Goal: Task Accomplishment & Management: Manage account settings

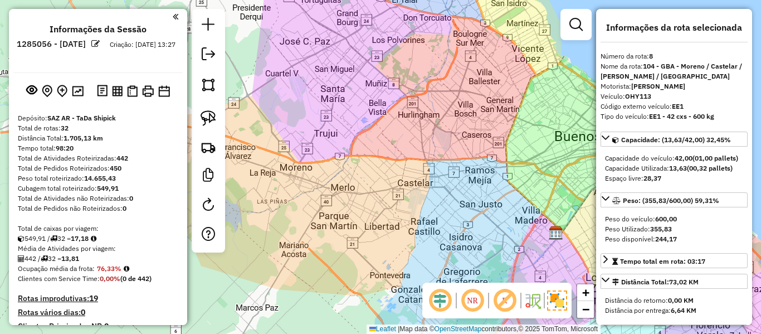
select select "**********"
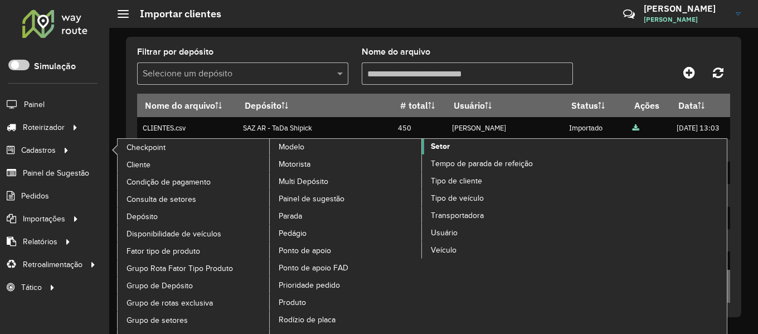
click at [449, 149] on span "Setor" at bounding box center [440, 146] width 19 height 12
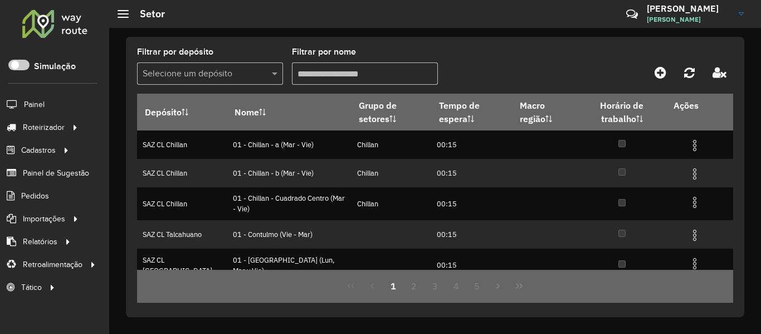
click at [704, 70] on div at bounding box center [658, 72] width 149 height 20
click at [713, 69] on icon at bounding box center [720, 72] width 14 height 12
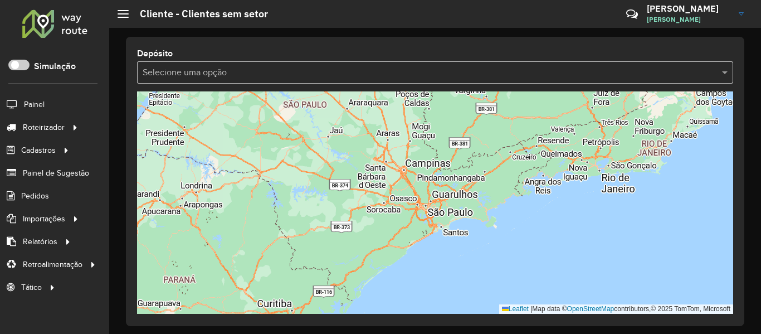
click at [311, 56] on div "Depósito Selecione uma opção" at bounding box center [435, 66] width 596 height 36
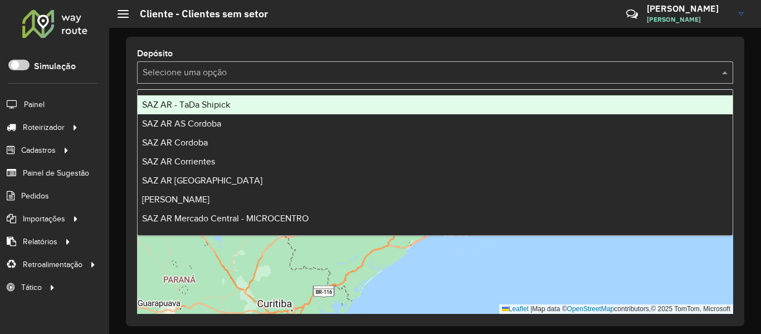
click at [305, 73] on input "text" at bounding box center [424, 72] width 563 height 13
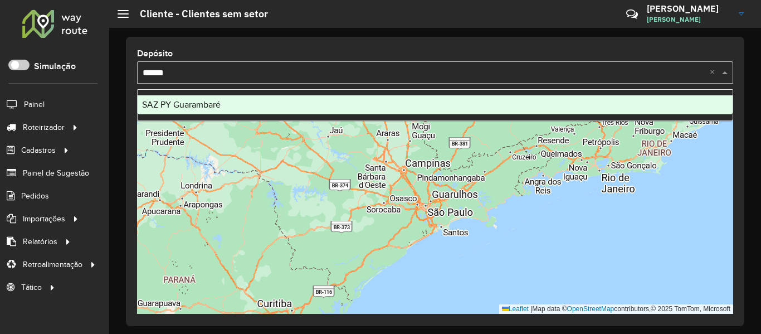
type input "*******"
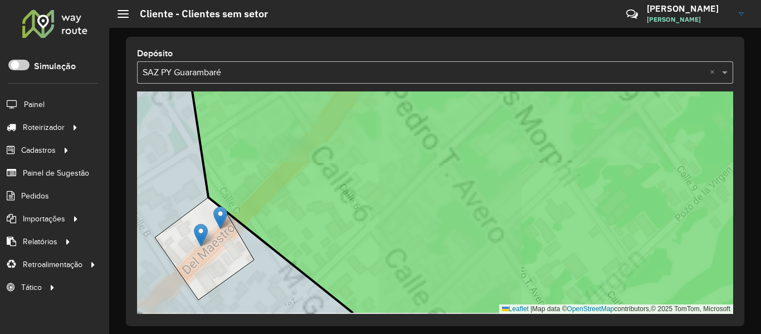
drag, startPoint x: 246, startPoint y: 267, endPoint x: 374, endPoint y: 226, distance: 134.1
click at [374, 226] on icon at bounding box center [516, 178] width 663 height 271
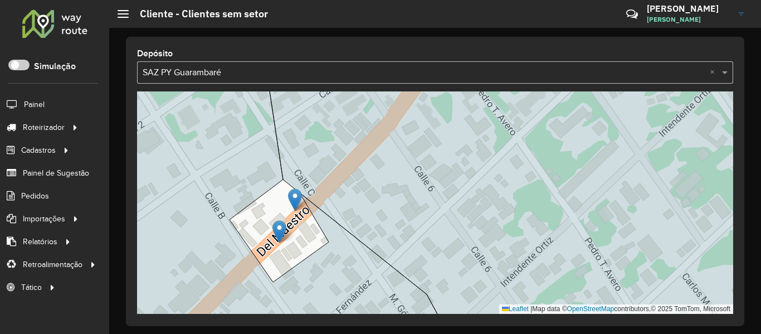
drag, startPoint x: 280, startPoint y: 222, endPoint x: 284, endPoint y: 237, distance: 15.5
drag, startPoint x: 271, startPoint y: 218, endPoint x: 256, endPoint y: 211, distance: 16.5
drag, startPoint x: 272, startPoint y: 218, endPoint x: 239, endPoint y: 173, distance: 55.4
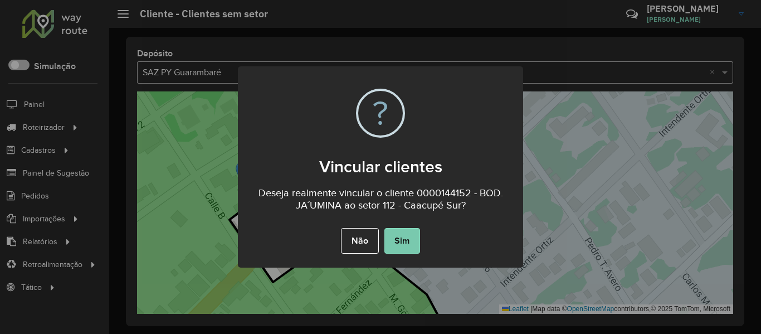
click at [405, 241] on button "Sim" at bounding box center [402, 241] width 36 height 26
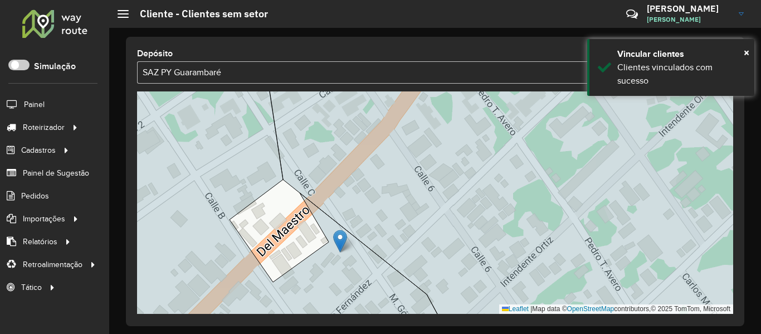
drag, startPoint x: 295, startPoint y: 200, endPoint x: 344, endPoint y: 243, distance: 65.1
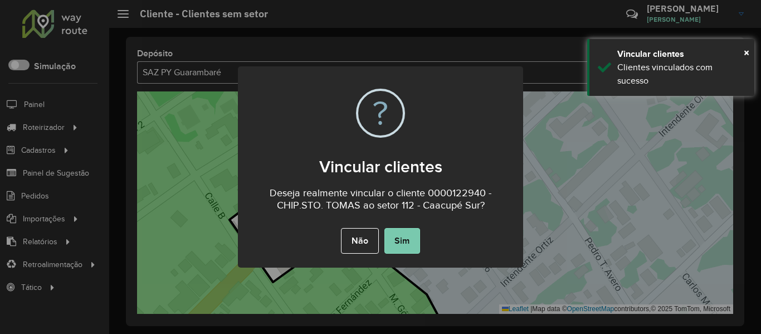
click at [399, 243] on button "Sim" at bounding box center [402, 241] width 36 height 26
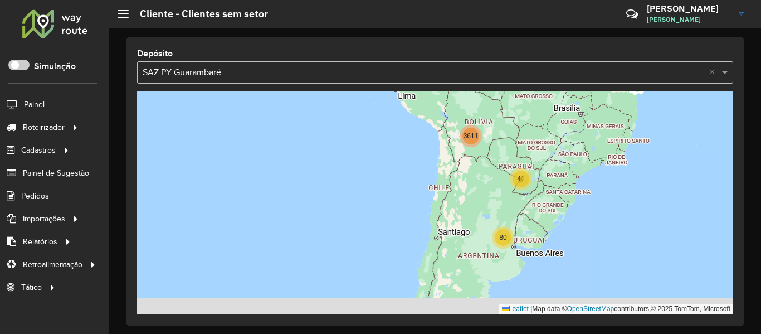
drag, startPoint x: 548, startPoint y: 183, endPoint x: 542, endPoint y: 172, distance: 12.5
click at [542, 172] on div "41 80 3611 Leaflet | Map data © OpenStreetMap contributors,© 2025 TomTom, Micro…" at bounding box center [435, 202] width 596 height 222
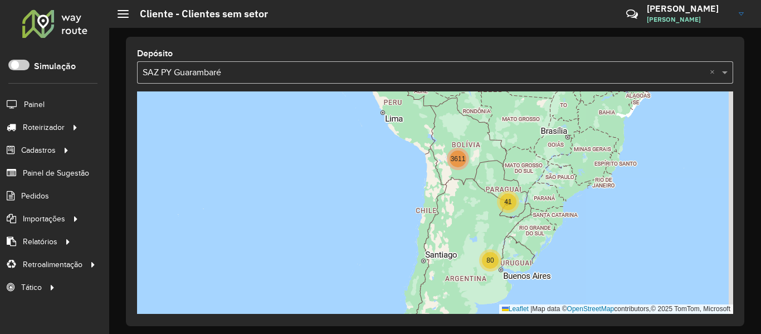
drag, startPoint x: 546, startPoint y: 183, endPoint x: 532, endPoint y: 245, distance: 63.9
click at [532, 245] on div "41 80 3611 Leaflet | Map data © OpenStreetMap contributors,© 2025 TomTom, Micro…" at bounding box center [435, 202] width 596 height 222
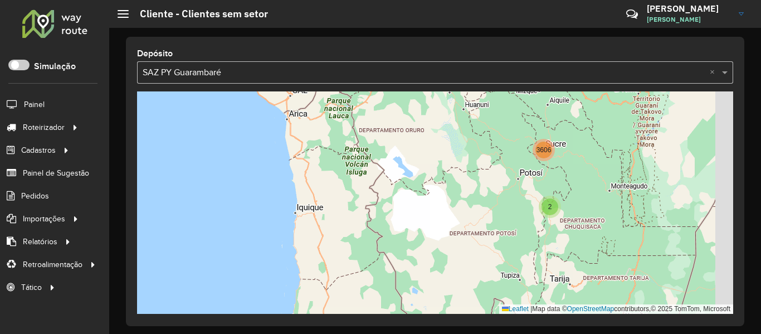
drag, startPoint x: 615, startPoint y: 179, endPoint x: 415, endPoint y: 236, distance: 207.9
click at [415, 236] on div "2 37 2 2 3606 Leaflet | Map data © OpenStreetMap contributors,© 2025 TomTom, Mi…" at bounding box center [435, 202] width 596 height 222
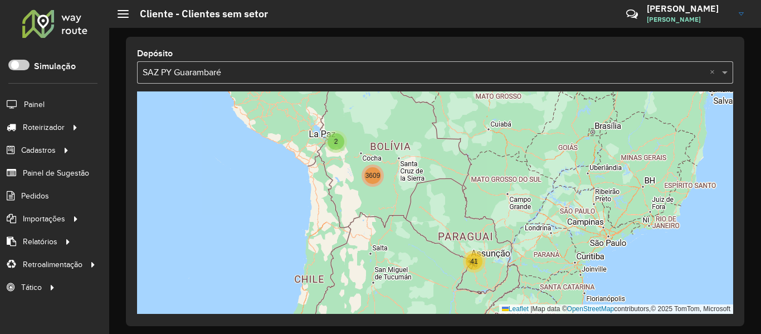
drag, startPoint x: 461, startPoint y: 245, endPoint x: 432, endPoint y: 193, distance: 59.6
click at [432, 193] on div "41 80 2 3609 Leaflet | Map data © OpenStreetMap contributors,© 2025 TomTom, Mic…" at bounding box center [435, 202] width 596 height 222
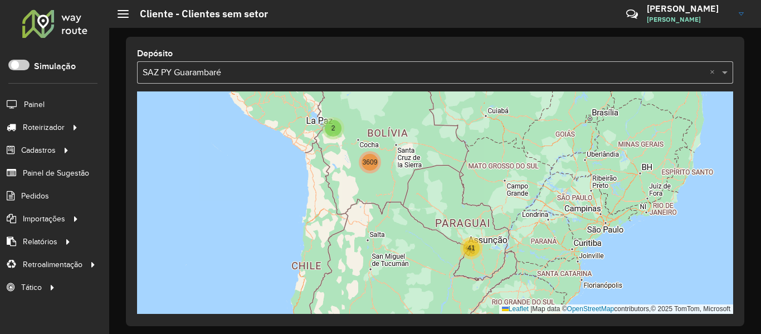
drag, startPoint x: 510, startPoint y: 221, endPoint x: 507, endPoint y: 208, distance: 13.1
click at [507, 208] on div "41 80 2 3609 Leaflet | Map data © OpenStreetMap contributors,© 2025 TomTom, Mic…" at bounding box center [435, 202] width 596 height 222
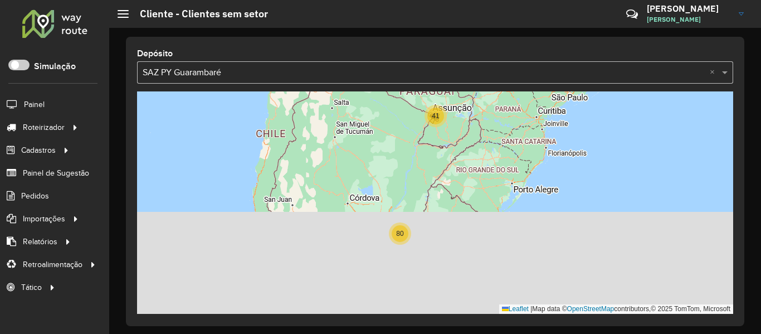
drag, startPoint x: 450, startPoint y: 236, endPoint x: 413, endPoint y: 102, distance: 138.5
click at [412, 97] on div "41 80 2 3609 Leaflet | Map data © OpenStreetMap contributors,© 2025 TomTom, Mic…" at bounding box center [435, 202] width 596 height 222
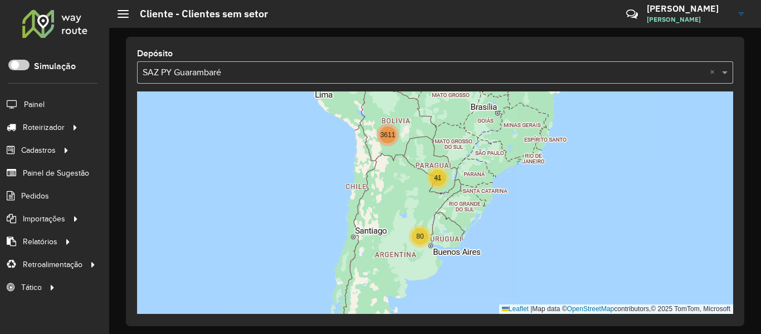
drag, startPoint x: 456, startPoint y: 169, endPoint x: 466, endPoint y: 195, distance: 27.7
click at [458, 200] on div "41 80 3611 Leaflet | Map data © OpenStreetMap contributors,© 2025 TomTom, Micro…" at bounding box center [435, 202] width 596 height 222
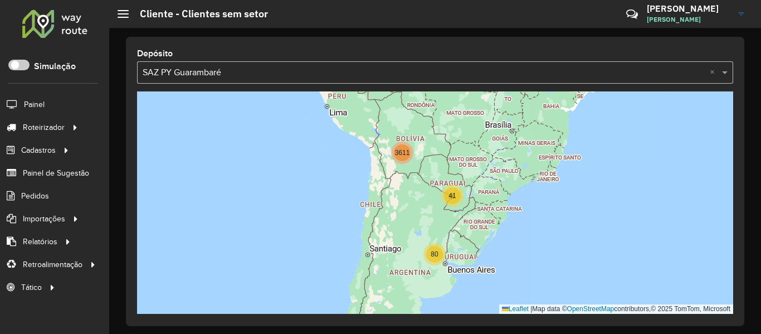
drag, startPoint x: 411, startPoint y: 173, endPoint x: 435, endPoint y: 197, distance: 33.9
click at [435, 197] on div "41 80 3611 Leaflet | Map data © OpenStreetMap contributors,© 2025 TomTom, Micro…" at bounding box center [435, 202] width 596 height 222
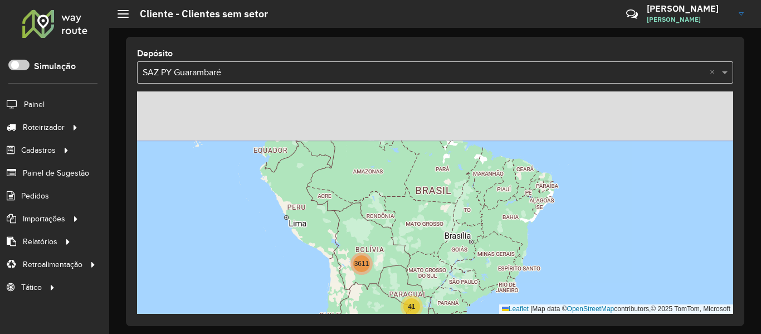
drag, startPoint x: 548, startPoint y: 161, endPoint x: 484, endPoint y: 296, distance: 149.3
click at [484, 296] on div "41 80 3611 Leaflet | Map data © OpenStreetMap contributors,© 2025 TomTom, Micro…" at bounding box center [435, 202] width 596 height 222
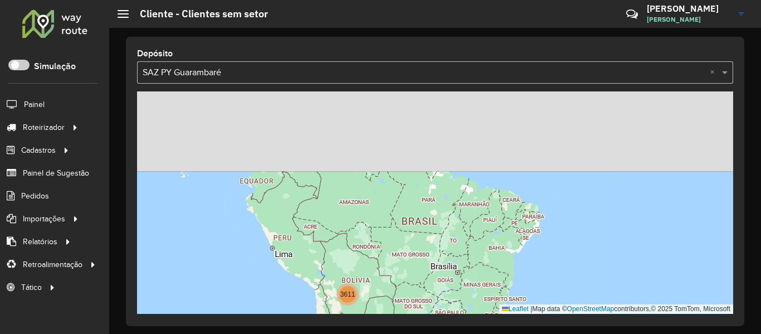
drag, startPoint x: 481, startPoint y: 237, endPoint x: 491, endPoint y: 269, distance: 32.9
click at [491, 269] on div "41 80 3611 Leaflet | Map data © OpenStreetMap contributors,© 2025 TomTom, Micro…" at bounding box center [435, 202] width 596 height 222
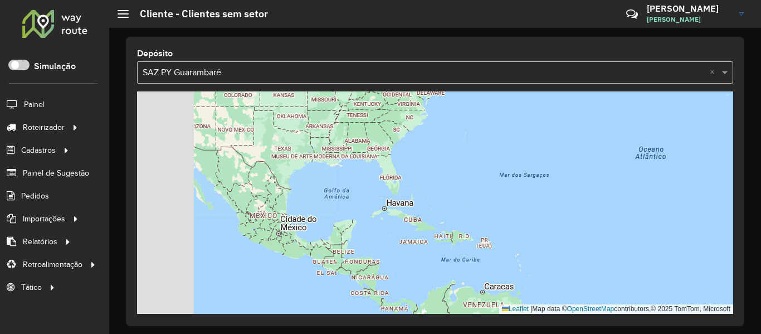
drag, startPoint x: 481, startPoint y: 204, endPoint x: 587, endPoint y: 286, distance: 134.2
click at [587, 286] on div "41 80 3611 Leaflet | Map data © OpenStreetMap contributors,© 2025 TomTom, Micro…" at bounding box center [435, 202] width 596 height 222
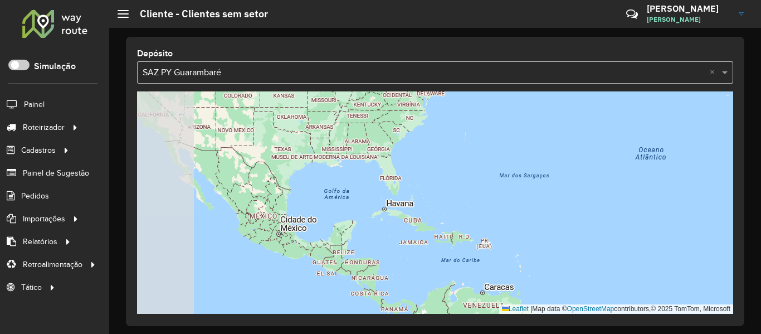
drag, startPoint x: 486, startPoint y: 270, endPoint x: 445, endPoint y: 209, distance: 73.9
click at [487, 270] on div "3611 Leaflet | Map data © OpenStreetMap contributors,© 2025 TomTom, Microsoft" at bounding box center [435, 202] width 596 height 222
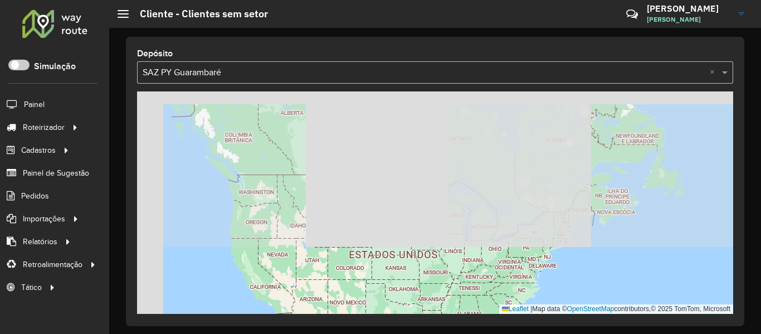
drag, startPoint x: 430, startPoint y: 215, endPoint x: 446, endPoint y: 250, distance: 39.1
click at [449, 258] on div "Leaflet | Map data © OpenStreetMap contributors,© 2025 TomTom, Microsoft" at bounding box center [435, 202] width 596 height 222
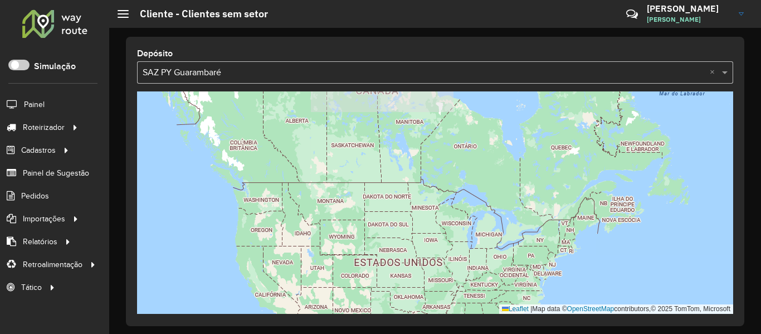
drag, startPoint x: 447, startPoint y: 191, endPoint x: 484, endPoint y: 252, distance: 70.7
click at [493, 284] on div "Leaflet | Map data © OpenStreetMap contributors,© 2025 TomTom, Microsoft" at bounding box center [435, 202] width 596 height 222
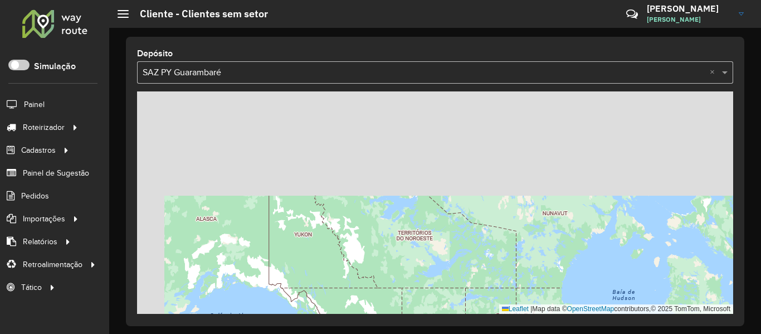
drag, startPoint x: 467, startPoint y: 181, endPoint x: 560, endPoint y: 315, distance: 162.9
click at [560, 315] on div "Depósito Selecione uma opção × SAZ PY Guarambaré × Leaflet | Map data © OpenStr…" at bounding box center [435, 181] width 618 height 289
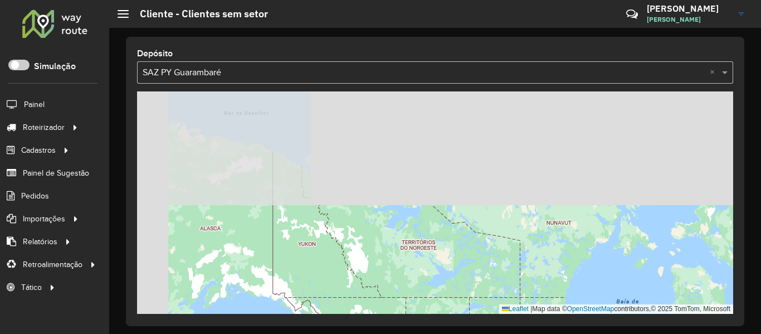
drag, startPoint x: 482, startPoint y: 198, endPoint x: 536, endPoint y: 272, distance: 92.2
click at [548, 281] on div "Leaflet | Map data © OpenStreetMap contributors,© 2025 TomTom, Microsoft" at bounding box center [435, 202] width 596 height 222
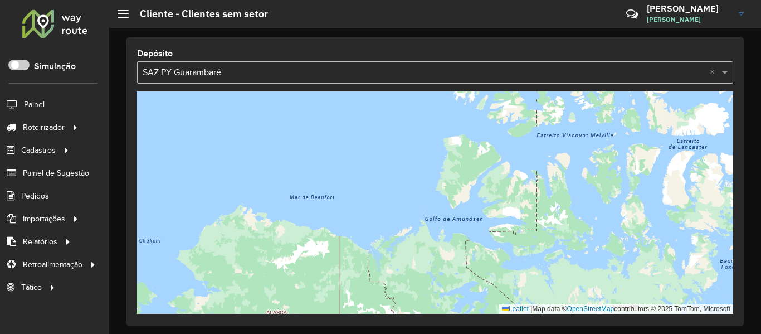
drag, startPoint x: 463, startPoint y: 240, endPoint x: 656, endPoint y: 176, distance: 203.7
click at [656, 176] on div "Leaflet | Map data © OpenStreetMap contributors,© 2025 TomTom, Microsoft" at bounding box center [435, 202] width 596 height 222
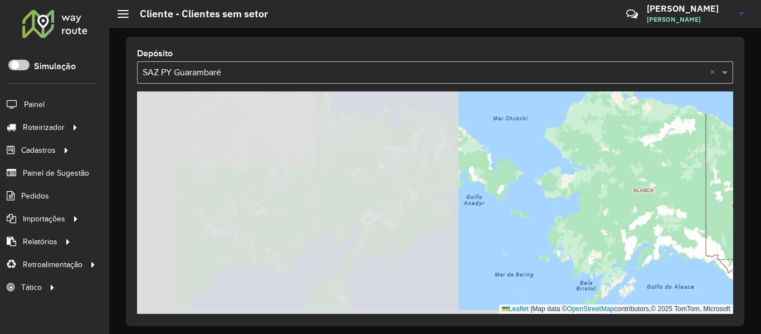
drag, startPoint x: 449, startPoint y: 224, endPoint x: 543, endPoint y: 184, distance: 102.1
click at [543, 184] on div "Leaflet | Map data © OpenStreetMap contributors,© 2025 TomTom, Microsoft" at bounding box center [435, 202] width 596 height 222
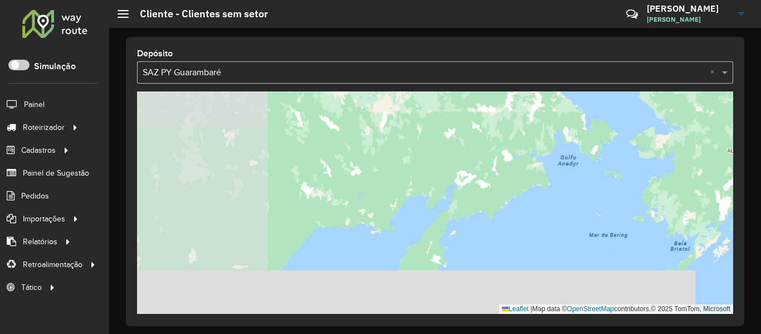
click at [756, 267] on div "Depósito Selecione uma opção × SAZ PY Guarambaré × Leaflet | Map data © OpenStr…" at bounding box center [435, 181] width 652 height 306
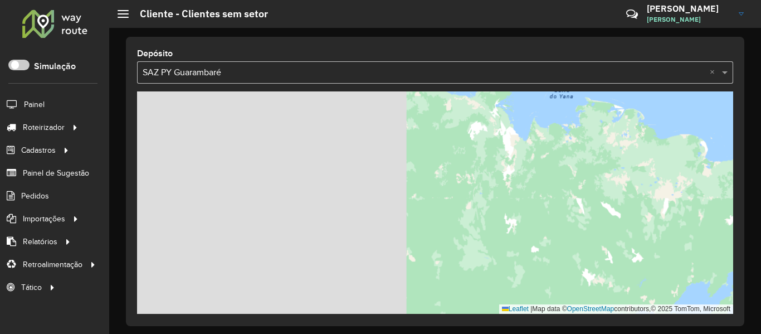
drag, startPoint x: 596, startPoint y: 218, endPoint x: 714, endPoint y: 203, distance: 119.6
click at [727, 203] on div "Leaflet | Map data © OpenStreetMap contributors,© 2025 TomTom, Microsoft" at bounding box center [435, 202] width 596 height 222
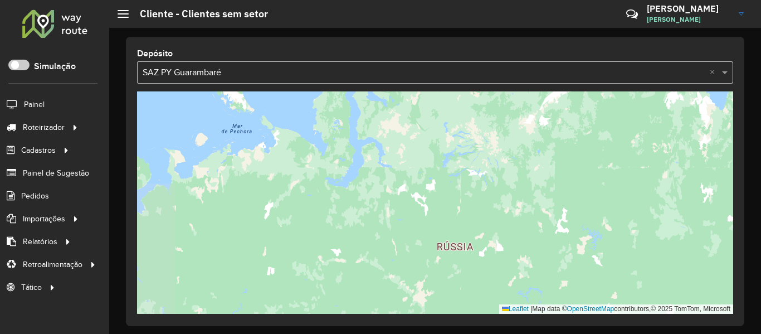
drag, startPoint x: 574, startPoint y: 143, endPoint x: 576, endPoint y: 103, distance: 39.6
click at [589, 97] on div "Leaflet | Map data © OpenStreetMap contributors,© 2025 TomTom, Microsoft" at bounding box center [435, 202] width 596 height 222
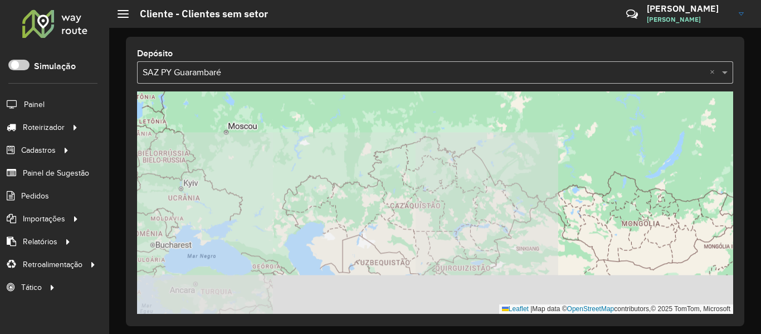
drag, startPoint x: 511, startPoint y: 187, endPoint x: 693, endPoint y: 108, distance: 197.6
click at [692, 108] on div "Leaflet | Map data © OpenStreetMap contributors,© 2025 TomTom, Microsoft" at bounding box center [435, 202] width 596 height 222
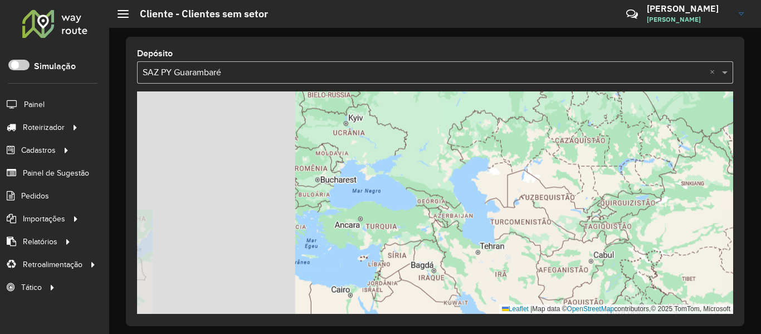
drag, startPoint x: 594, startPoint y: 235, endPoint x: 566, endPoint y: 135, distance: 103.0
click at [566, 135] on div "Leaflet | Map data © OpenStreetMap contributors,© 2025 TomTom, Microsoft" at bounding box center [435, 202] width 596 height 222
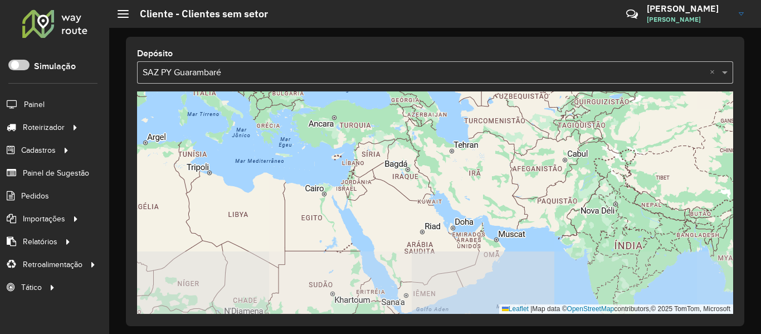
drag, startPoint x: 535, startPoint y: 208, endPoint x: 620, endPoint y: 126, distance: 117.4
click at [620, 126] on div "Leaflet | Map data © OpenStreetMap contributors,© 2025 TomTom, Microsoft" at bounding box center [435, 202] width 596 height 222
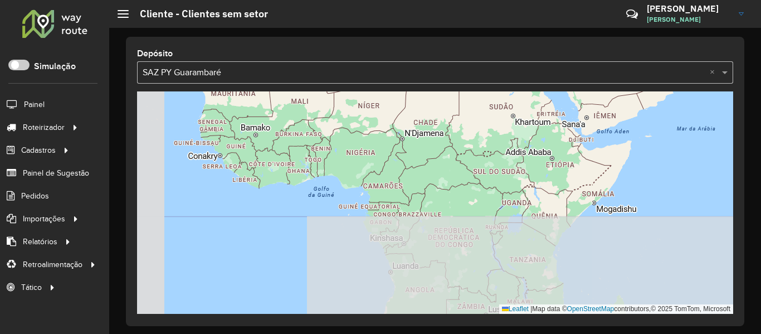
drag, startPoint x: 610, startPoint y: 121, endPoint x: 557, endPoint y: 176, distance: 76.0
click at [625, 113] on div "Leaflet | Map data © OpenStreetMap contributors,© 2025 TomTom, Microsoft" at bounding box center [435, 202] width 596 height 222
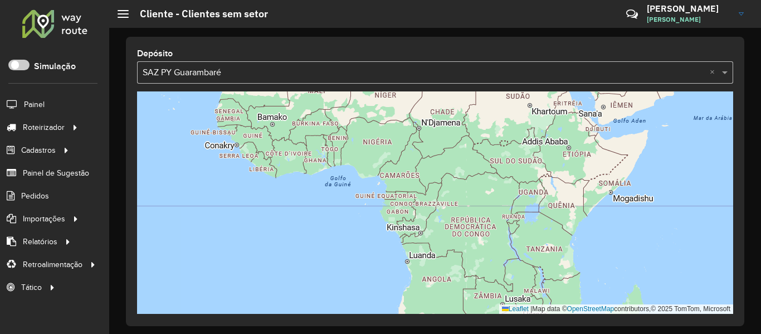
drag, startPoint x: 515, startPoint y: 235, endPoint x: 500, endPoint y: 158, distance: 78.3
click at [517, 126] on div "Leaflet | Map data © OpenStreetMap contributors,© 2025 TomTom, Microsoft" at bounding box center [435, 202] width 596 height 222
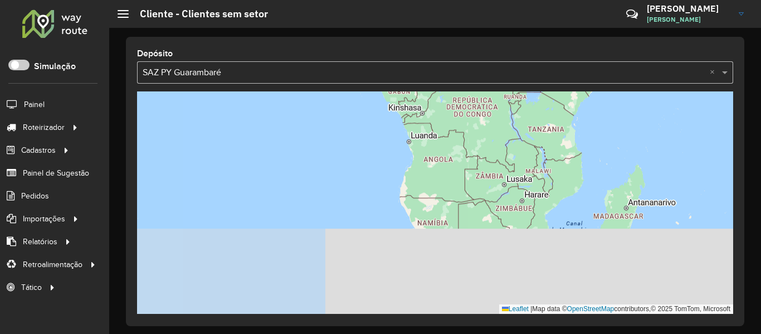
drag, startPoint x: 500, startPoint y: 158, endPoint x: 559, endPoint y: 96, distance: 84.7
click at [549, 99] on div "Leaflet | Map data © OpenStreetMap contributors,© 2025 TomTom, Microsoft" at bounding box center [435, 202] width 596 height 222
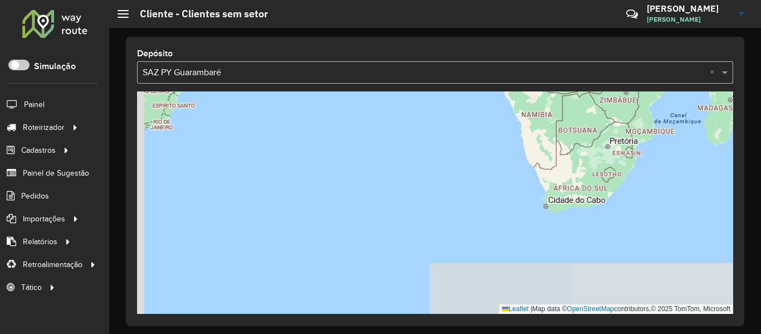
drag, startPoint x: 547, startPoint y: 156, endPoint x: 554, endPoint y: 172, distance: 17.9
click at [551, 156] on div "Leaflet | Map data © OpenStreetMap contributors,© 2025 TomTom, Microsoft" at bounding box center [435, 202] width 596 height 222
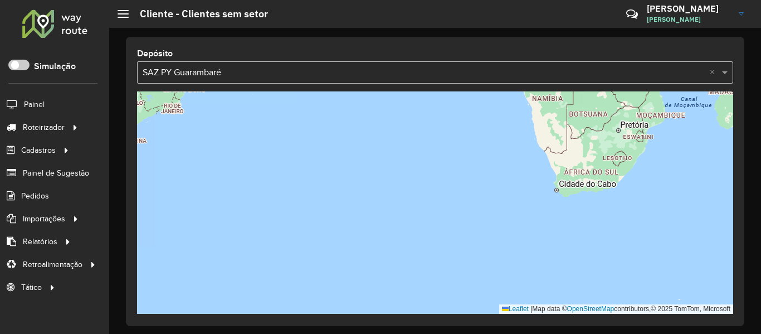
drag, startPoint x: 550, startPoint y: 177, endPoint x: 586, endPoint y: 26, distance: 154.6
click at [584, 29] on div "Depósito Selecione uma opção × SAZ PY Guarambaré × Leaflet | Map data © OpenStr…" at bounding box center [435, 181] width 652 height 306
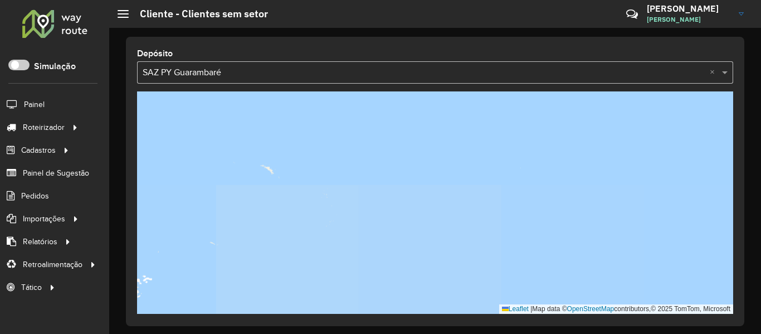
drag, startPoint x: 534, startPoint y: 211, endPoint x: 545, endPoint y: 157, distance: 55.7
click at [545, 157] on div "Leaflet | Map data © OpenStreetMap contributors,© 2025 TomTom, Microsoft" at bounding box center [435, 202] width 596 height 222
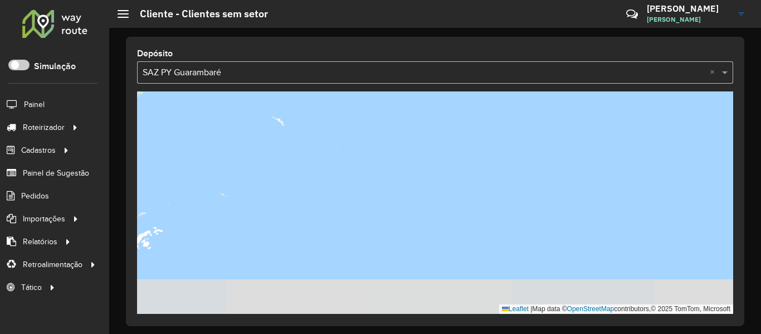
drag, startPoint x: 533, startPoint y: 172, endPoint x: 560, endPoint y: 94, distance: 82.5
click at [560, 94] on div "Leaflet | Map data © OpenStreetMap contributors,© 2025 TomTom, Microsoft" at bounding box center [435, 202] width 596 height 222
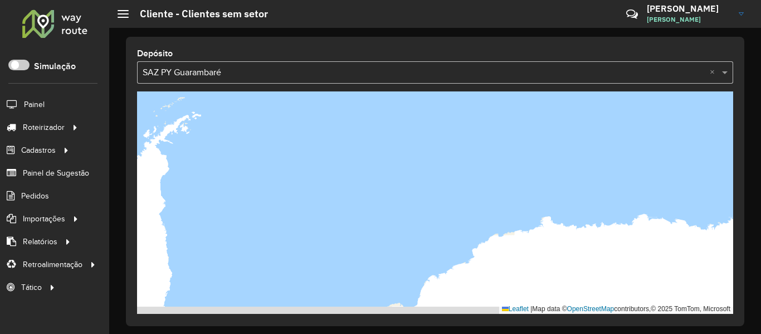
drag, startPoint x: 557, startPoint y: 177, endPoint x: 564, endPoint y: 85, distance: 92.8
click at [564, 95] on div "Leaflet | Map data © OpenStreetMap contributors,© 2025 TomTom, Microsoft" at bounding box center [435, 202] width 596 height 222
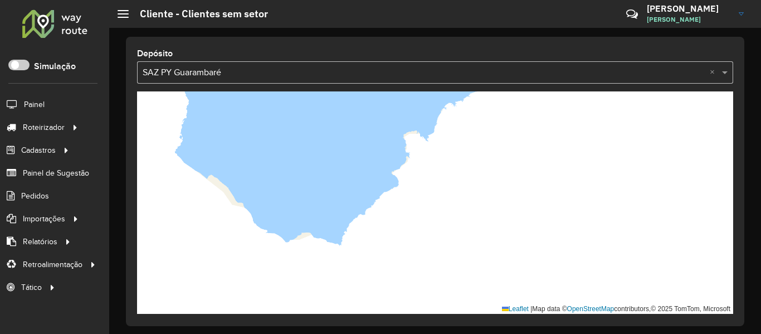
drag, startPoint x: 420, startPoint y: 284, endPoint x: 350, endPoint y: 142, distance: 158.5
click at [362, 146] on div "Leaflet | Map data © OpenStreetMap contributors,© 2025 TomTom, Microsoft" at bounding box center [435, 202] width 596 height 222
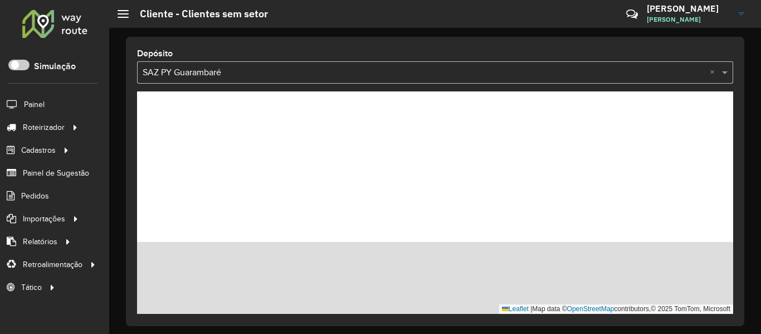
drag, startPoint x: 421, startPoint y: 132, endPoint x: 399, endPoint y: 86, distance: 51.1
click at [399, 86] on div "Depósito Selecione uma opção × SAZ PY Guarambaré × Leaflet | Map data © OpenStr…" at bounding box center [435, 181] width 618 height 289
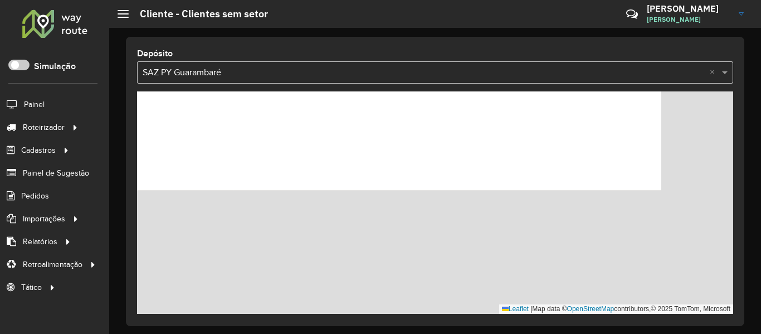
drag, startPoint x: 457, startPoint y: 219, endPoint x: 395, endPoint y: 46, distance: 183.5
click at [398, 55] on div "Depósito Selecione uma opção × SAZ PY Guarambaré × Leaflet | Map data © OpenStr…" at bounding box center [435, 181] width 618 height 289
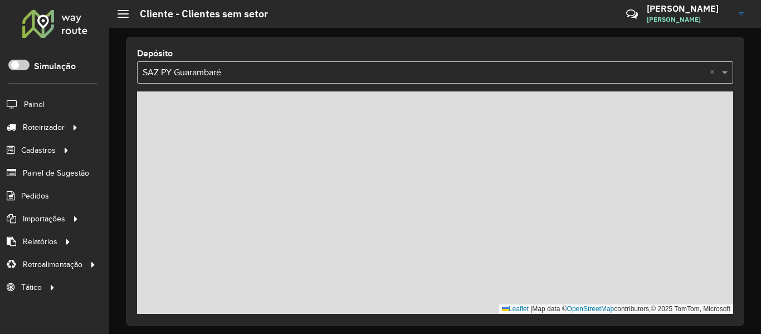
drag, startPoint x: 350, startPoint y: 218, endPoint x: 376, endPoint y: 146, distance: 76.5
click at [393, 69] on div "Depósito Selecione uma opção × SAZ PY Guarambaré × Leaflet | Map data © OpenStr…" at bounding box center [435, 181] width 618 height 289
drag, startPoint x: 386, startPoint y: 212, endPoint x: 569, endPoint y: 94, distance: 218.5
click at [554, 99] on div "Leaflet | Map data © OpenStreetMap contributors,© 2025 TomTom, Microsoft" at bounding box center [435, 202] width 596 height 222
drag
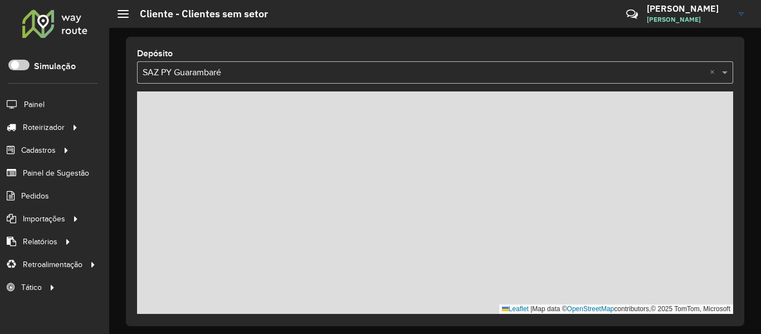
click at [529, 79] on div "Depósito Selecione uma opção × SAZ PY Guarambaré × Leaflet | Map data © OpenStr…" at bounding box center [435, 181] width 618 height 289
click at [255, 82] on div "Selecione uma opção × SAZ PY Guarambaré ×" at bounding box center [435, 72] width 596 height 22
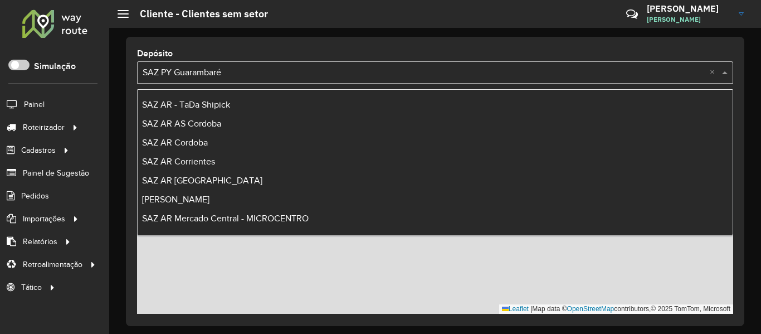
scroll to position [870, 0]
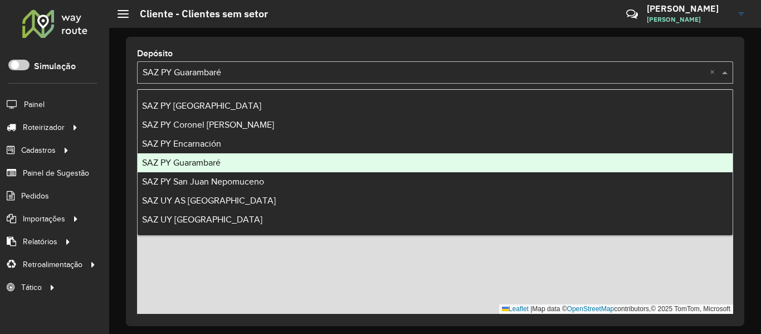
click at [187, 168] on div "SAZ PY Guarambaré" at bounding box center [435, 162] width 595 height 19
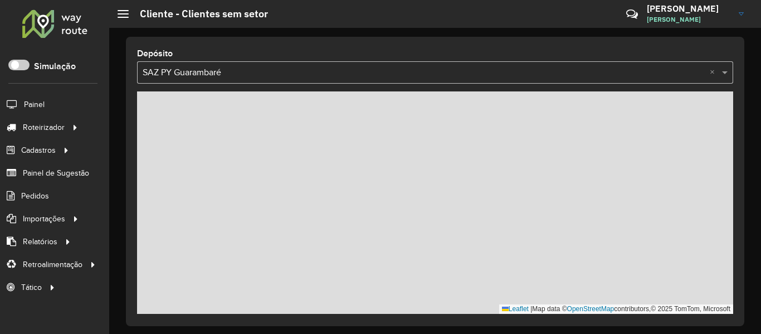
click at [222, 64] on div "Selecione uma opção × SAZ PY Guarambaré ×" at bounding box center [435, 72] width 596 height 22
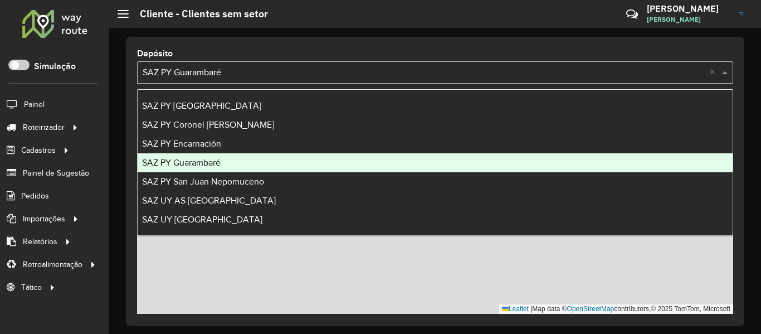
click at [249, 163] on div "SAZ PY Guarambaré" at bounding box center [435, 162] width 595 height 19
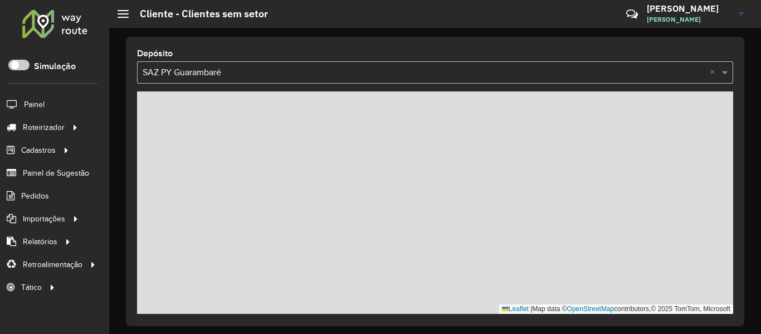
click at [243, 75] on input "text" at bounding box center [424, 72] width 563 height 13
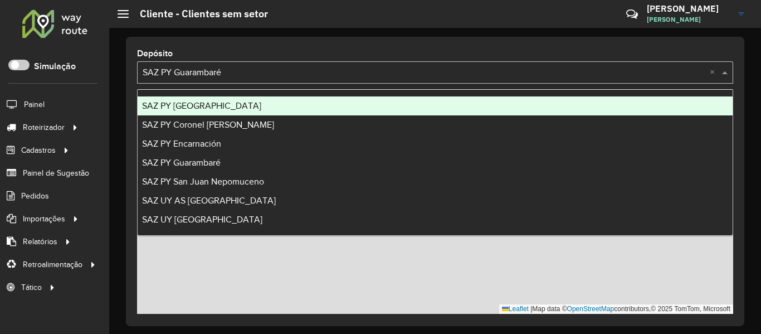
click at [220, 128] on span "SAZ PY Coronel [PERSON_NAME]" at bounding box center [208, 124] width 132 height 9
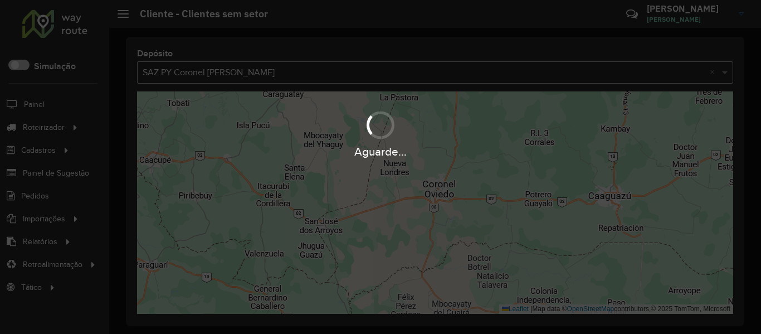
click at [245, 75] on div "Aguarde..." at bounding box center [380, 167] width 761 height 334
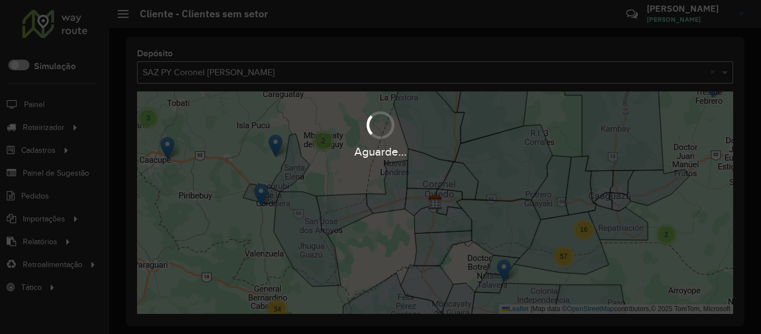
click at [245, 75] on div "Aguarde..." at bounding box center [380, 167] width 761 height 334
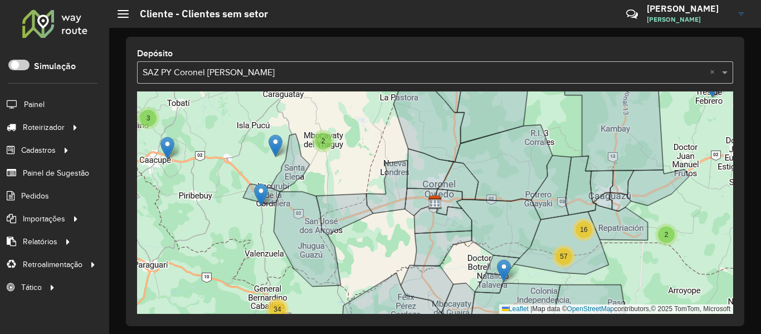
click at [245, 75] on hb-app "Aguarde... Pop-up bloqueado! Seu navegador bloqueou automáticamente a abertura …" at bounding box center [380, 167] width 761 height 334
click at [245, 75] on input "text" at bounding box center [424, 72] width 563 height 13
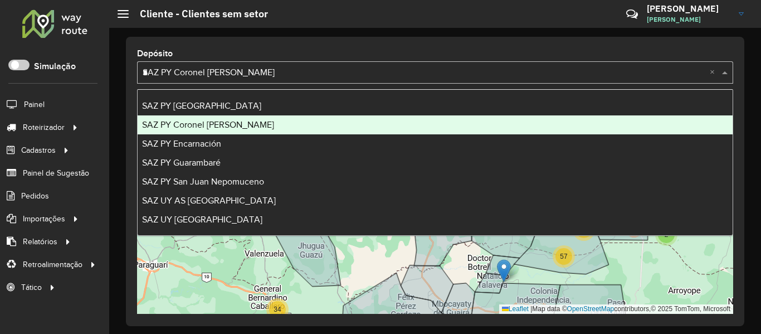
scroll to position [0, 0]
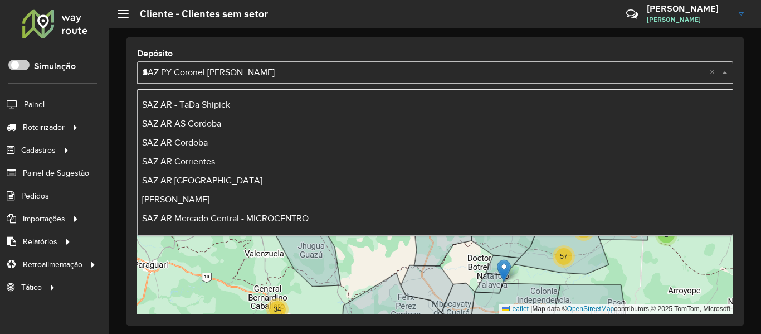
type input "**"
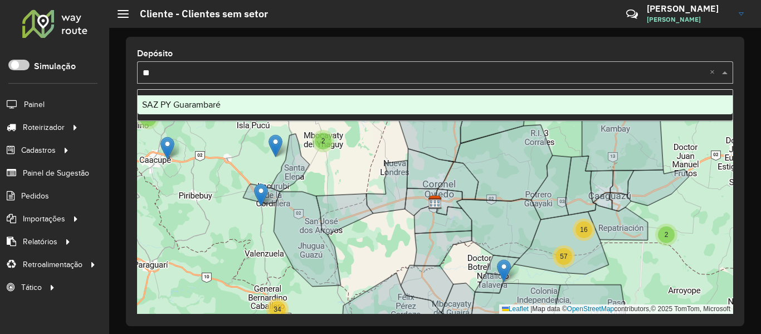
click at [160, 100] on span "SAZ PY Guarambaré" at bounding box center [181, 104] width 79 height 9
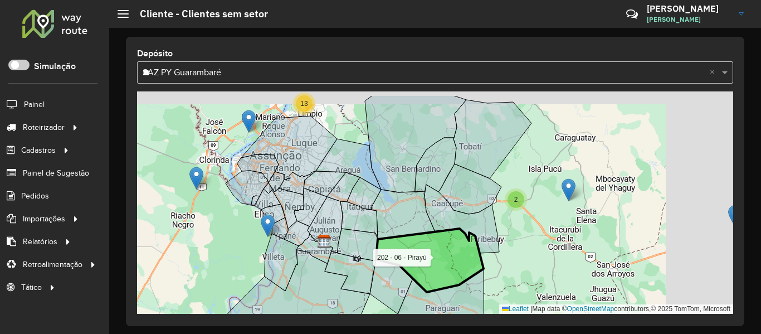
drag, startPoint x: 654, startPoint y: 223, endPoint x: 445, endPoint y: 251, distance: 210.9
click at [445, 251] on icon at bounding box center [430, 260] width 108 height 64
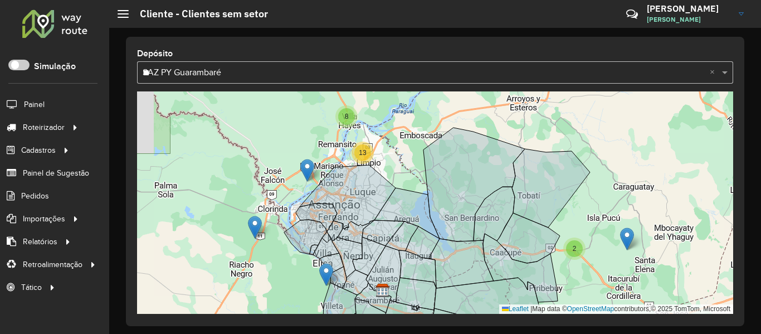
click at [391, 165] on div "2 2 3 8 13 Leaflet | Map data © OpenStreetMap contributors,© 2025 TomTom, Micro…" at bounding box center [435, 202] width 596 height 222
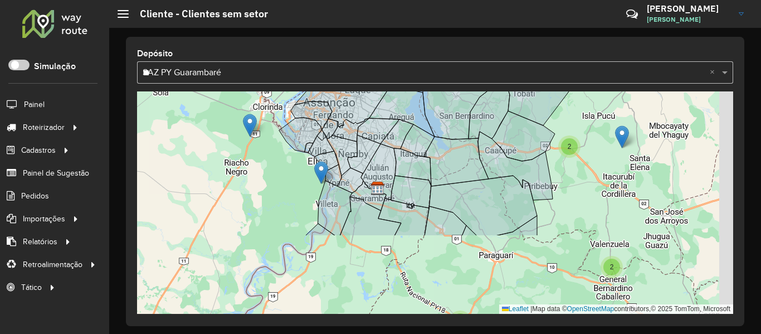
click at [568, 152] on div "2 2 3 8 13 112 - Caacupé Sur Leaflet | Map data © OpenStreetMap contributors,© …" at bounding box center [435, 202] width 596 height 222
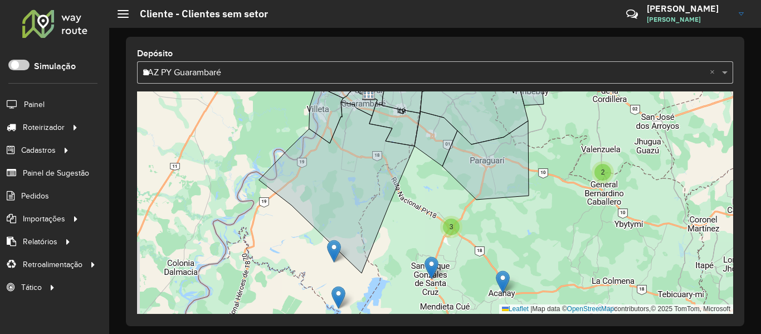
click at [489, 210] on div "2 2 3 8 13 Leaflet | Map data © OpenStreetMap contributors,© 2025 TomTom, Micro…" at bounding box center [435, 202] width 596 height 222
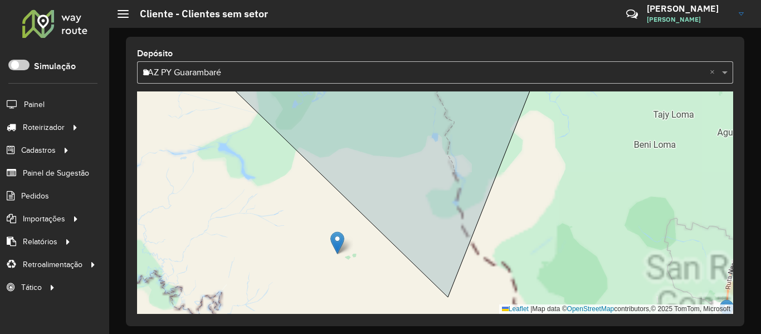
click at [440, 252] on div "3 300 - 18 - Nueva Italia Leaflet | Map data © OpenStreetMap contributors,© 202…" at bounding box center [435, 202] width 596 height 222
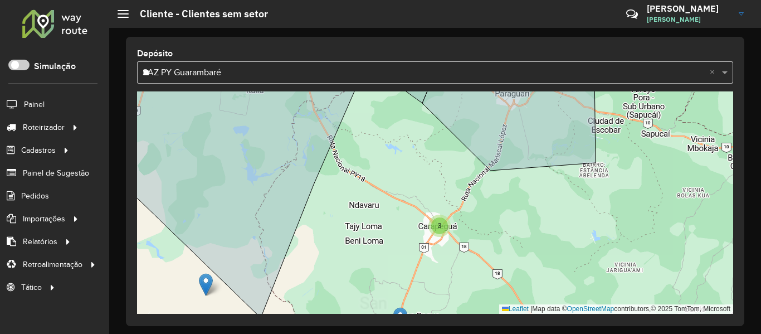
click at [433, 319] on div "Depósito Selecione uma opção × SAZ PY Guarambaré ** × 2 2 3 Leaflet | Map data …" at bounding box center [435, 181] width 618 height 289
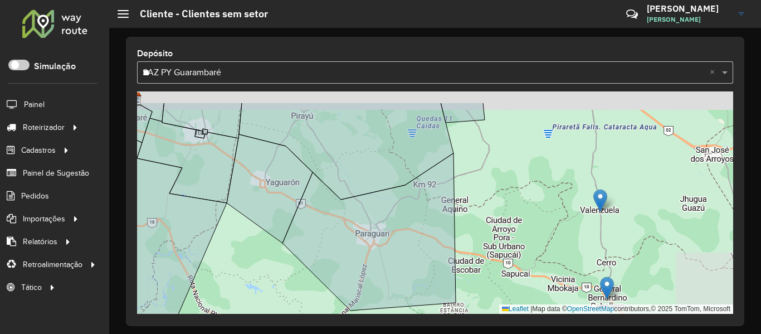
click at [557, 258] on div "3 Leaflet | Map data © OpenStreetMap contributors,© 2025 TomTom, Microsoft" at bounding box center [435, 202] width 596 height 222
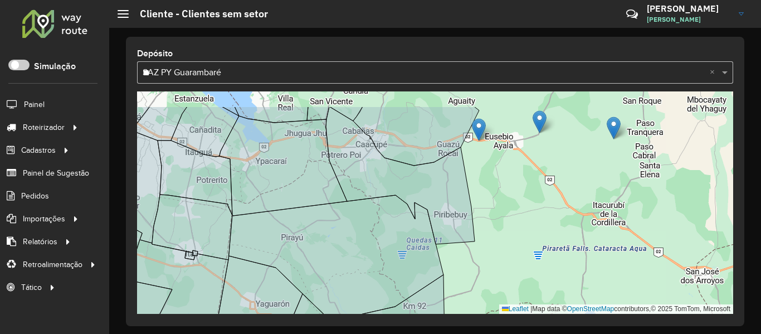
click at [547, 262] on div "3 2 4 7 Leaflet | Map data © OpenStreetMap contributors,© 2025 TomTom, Microsoft" at bounding box center [435, 202] width 596 height 222
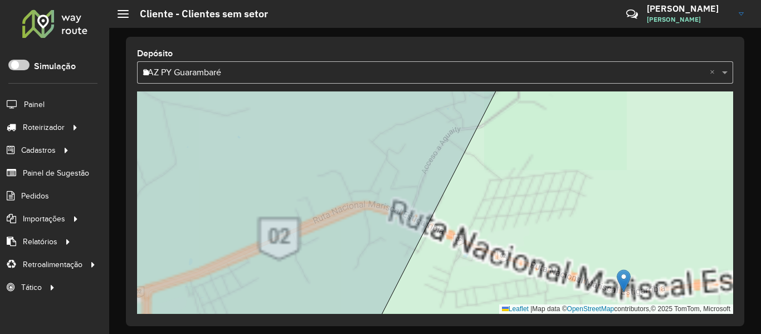
click at [456, 169] on div "Leaflet | Map data © OpenStreetMap contributors,© 2025 TomTom, Microsoft" at bounding box center [435, 202] width 596 height 222
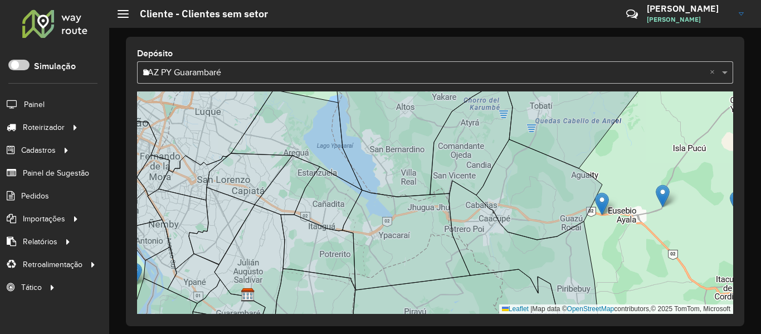
click at [540, 293] on div "7 2 4 7 Leaflet | Map data © OpenStreetMap contributors,© 2025 TomTom, Microsoft" at bounding box center [435, 202] width 596 height 222
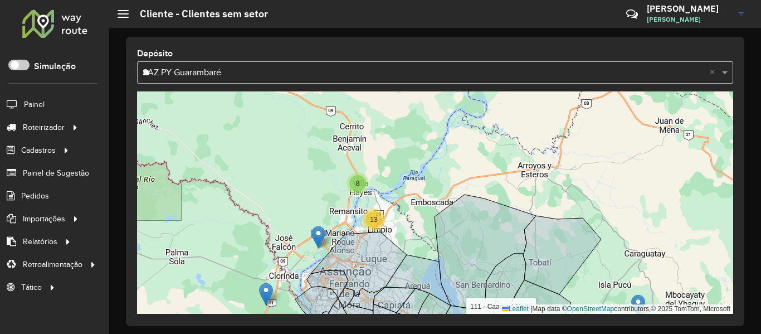
click at [531, 170] on div "2 2 3 8 13 111 - Caacupé Norte Leaflet | Map data © OpenStreetMap contributors,…" at bounding box center [435, 202] width 596 height 222
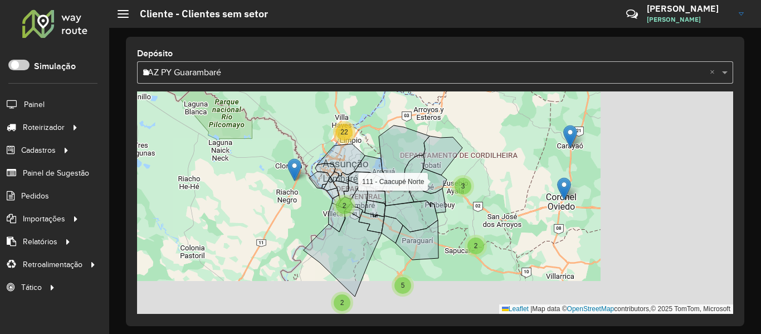
drag, startPoint x: 652, startPoint y: 237, endPoint x: 503, endPoint y: 202, distance: 152.9
click at [503, 202] on div "2 3 5 2 2 22 111 - Caacupé Norte Leaflet | Map data © OpenStreetMap contributor…" at bounding box center [435, 202] width 596 height 222
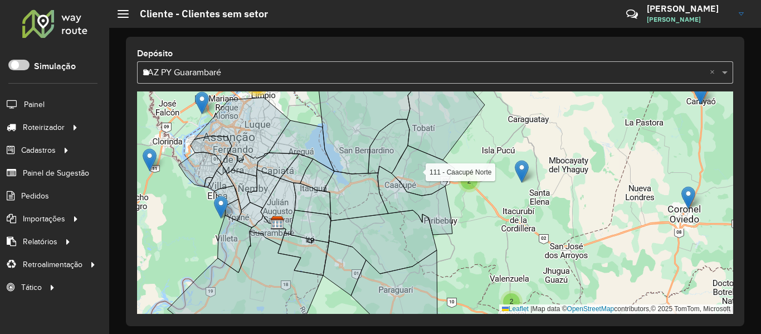
click at [514, 212] on div "2 2 3 8 13 111 - Caacupé Norte Leaflet | Map data © OpenStreetMap contributors,…" at bounding box center [435, 202] width 596 height 222
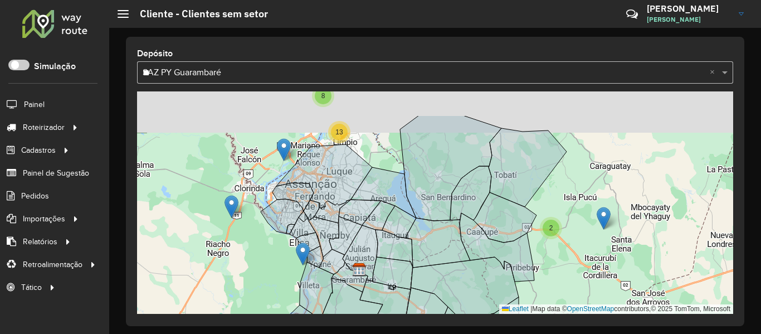
drag, startPoint x: 497, startPoint y: 211, endPoint x: 579, endPoint y: 257, distance: 94.3
click at [579, 257] on div "2 2 3 8 13 Leaflet | Map data © OpenStreetMap contributors,© 2025 TomTom, Micro…" at bounding box center [435, 202] width 596 height 222
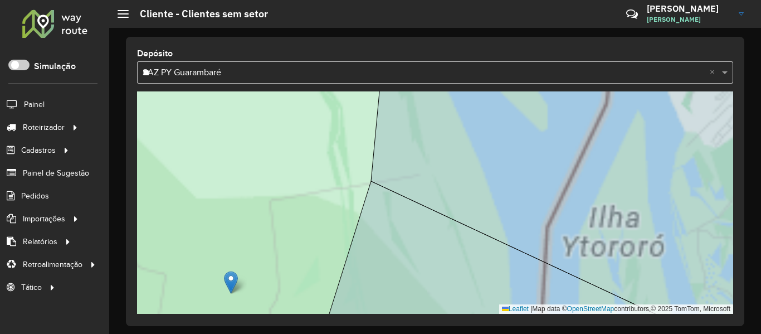
drag, startPoint x: 280, startPoint y: 274, endPoint x: 290, endPoint y: 249, distance: 27.3
click at [287, 255] on div "Leaflet | Map data © OpenStreetMap contributors,© 2025 TomTom, Microsoft" at bounding box center [435, 202] width 596 height 222
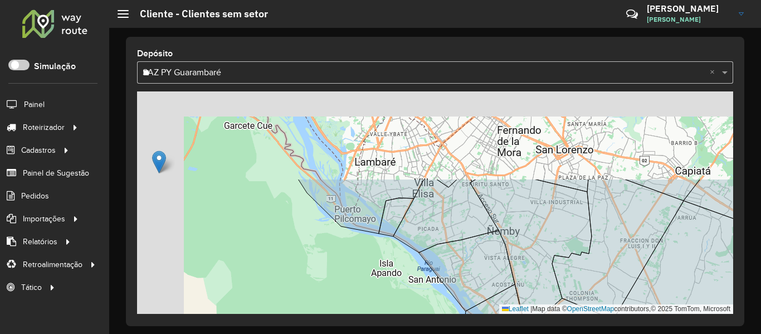
drag, startPoint x: 260, startPoint y: 207, endPoint x: 428, endPoint y: 323, distance: 204.0
click at [427, 323] on div "Depósito Selecione uma opção × SAZ PY Guarambaré ** × Leaflet | Map data © Open…" at bounding box center [435, 181] width 618 height 289
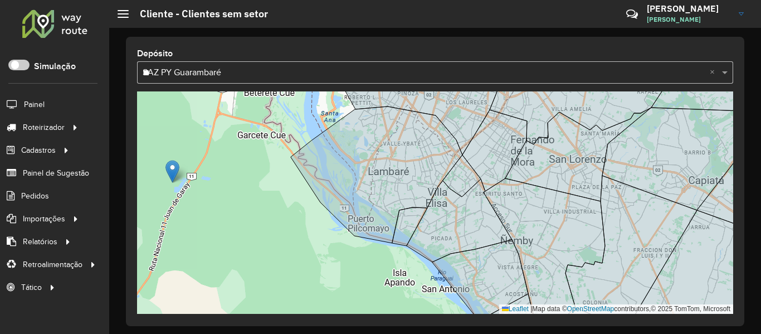
drag, startPoint x: 289, startPoint y: 217, endPoint x: 319, endPoint y: 271, distance: 61.9
click at [318, 269] on div "7 Leaflet | Map data © OpenStreetMap contributors,© 2025 TomTom, Microsoft" at bounding box center [435, 202] width 596 height 222
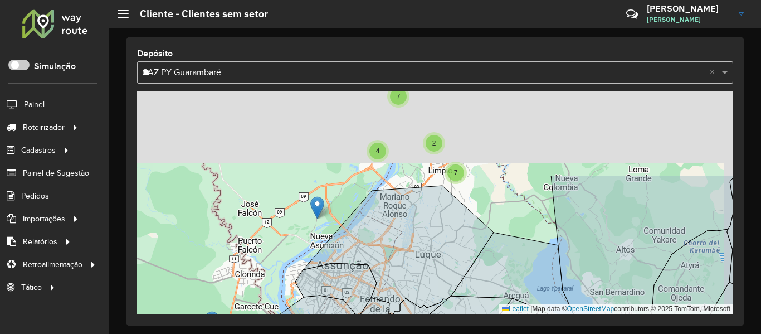
drag, startPoint x: 285, startPoint y: 225, endPoint x: 281, endPoint y: 241, distance: 16.5
click at [280, 242] on div "7 2 4 7 Leaflet | Map data © OpenStreetMap contributors,© 2025 TomTom, Microsoft" at bounding box center [435, 202] width 596 height 222
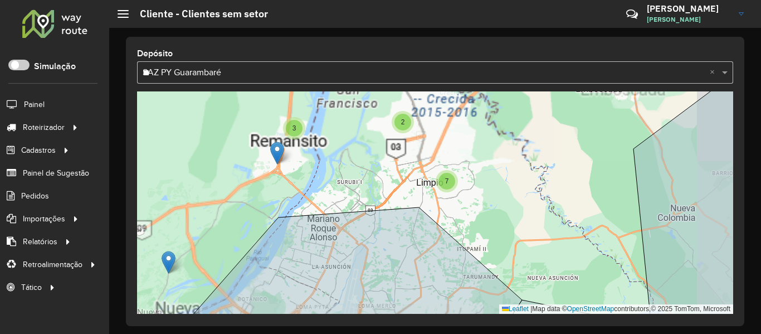
drag, startPoint x: 528, startPoint y: 236, endPoint x: 281, endPoint y: 57, distance: 304.8
click at [281, 57] on div "Depósito Selecione uma opção × SAZ PY Guarambaré ** × 2 2 3 7 2 3 7 Leaflet | M…" at bounding box center [435, 181] width 618 height 289
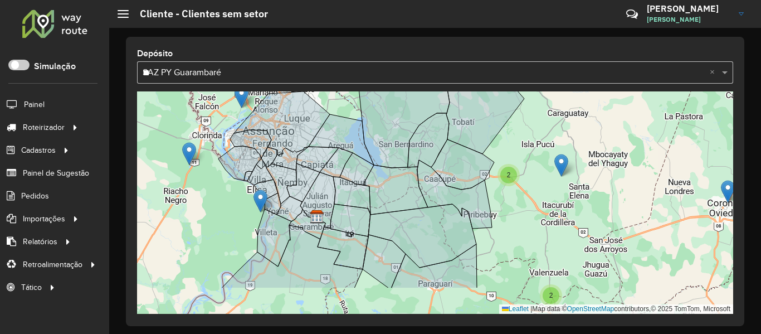
drag, startPoint x: 524, startPoint y: 264, endPoint x: 402, endPoint y: 242, distance: 124.5
click at [526, 215] on div "2 2 3 8 13 Leaflet | Map data © OpenStreetMap contributors,© 2025 TomTom, Micro…" at bounding box center [435, 202] width 596 height 222
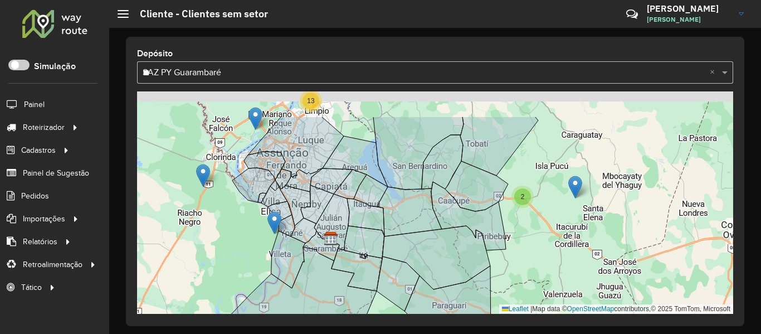
drag, startPoint x: 543, startPoint y: 203, endPoint x: 543, endPoint y: 251, distance: 47.9
click at [543, 251] on div "2 2 3 8 13 Leaflet | Map data © OpenStreetMap contributors,© 2025 TomTom, Micro…" at bounding box center [435, 202] width 596 height 222
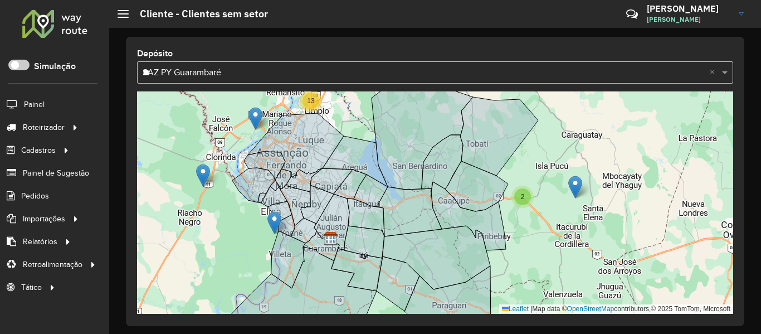
click at [145, 99] on div "2 2 3 8 13 Leaflet | Map data © OpenStreetMap contributors,© 2025 TomTom, Micro…" at bounding box center [435, 202] width 596 height 222
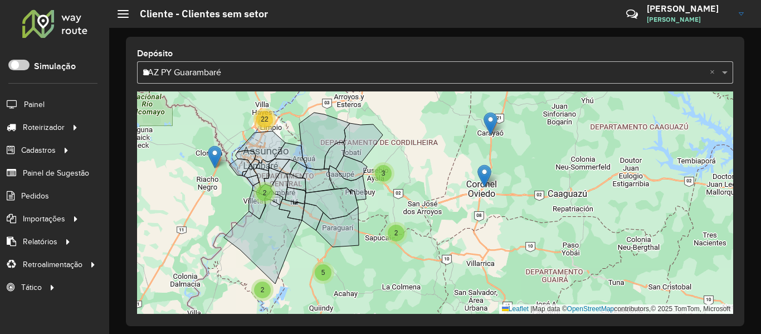
drag, startPoint x: 435, startPoint y: 208, endPoint x: 467, endPoint y: 272, distance: 71.0
click at [467, 272] on div "2 3 5 2 2 22 Leaflet | Map data © OpenStreetMap contributors,© 2025 TomTom, Mic…" at bounding box center [435, 202] width 596 height 222
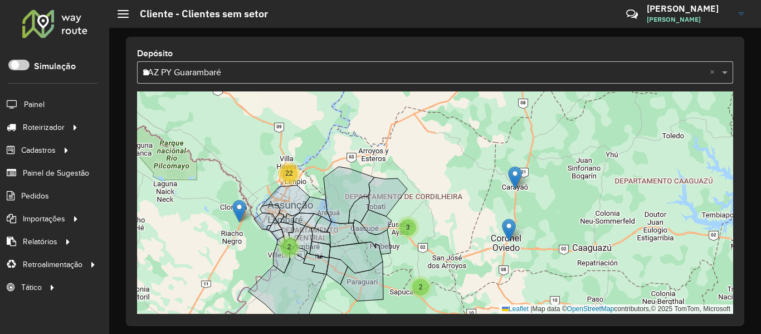
click at [513, 228] on img at bounding box center [509, 229] width 14 height 23
click at [62, 30] on div at bounding box center [54, 23] width 67 height 29
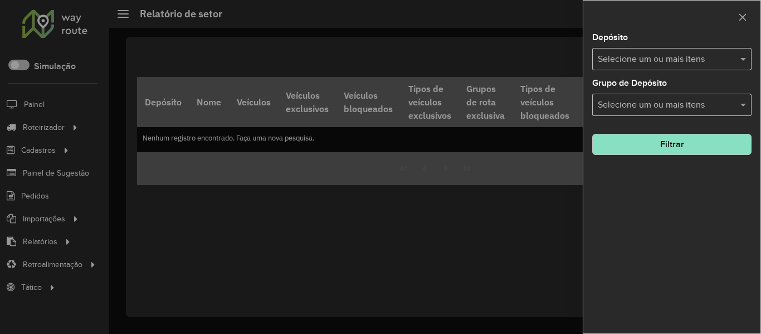
click at [701, 64] on input "text" at bounding box center [666, 59] width 143 height 13
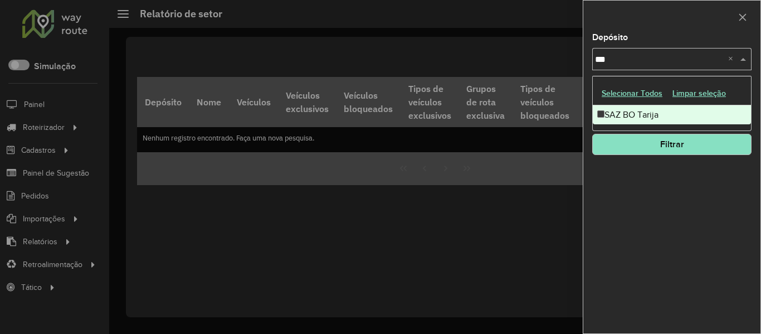
type input "****"
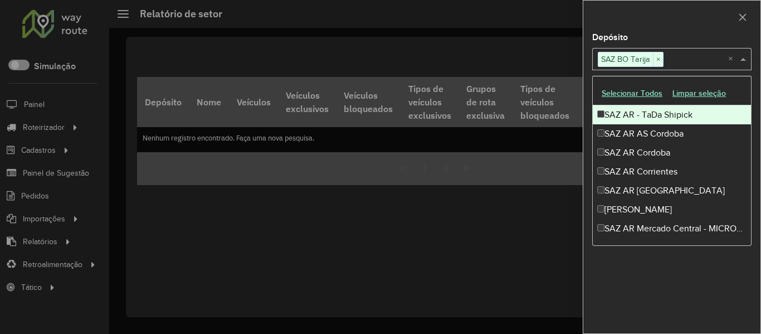
drag, startPoint x: 640, startPoint y: 25, endPoint x: 661, endPoint y: 74, distance: 53.7
click at [640, 25] on div at bounding box center [671, 17] width 177 height 33
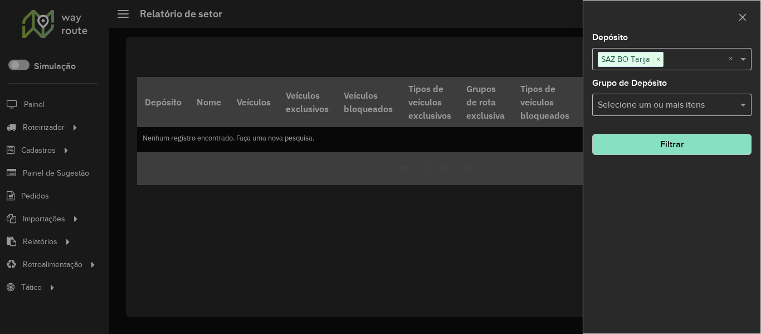
click at [699, 144] on button "Filtrar" at bounding box center [671, 144] width 159 height 21
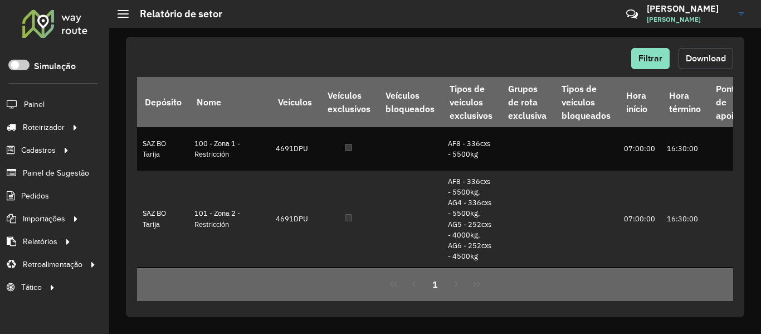
click at [710, 60] on span "Download" at bounding box center [706, 57] width 40 height 9
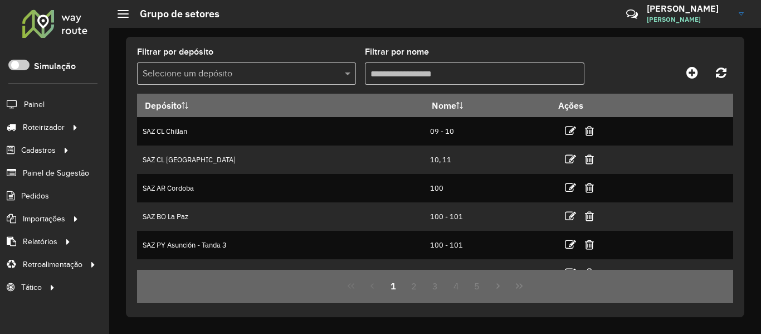
click at [444, 83] on input "Filtrar por nome" at bounding box center [474, 73] width 219 height 22
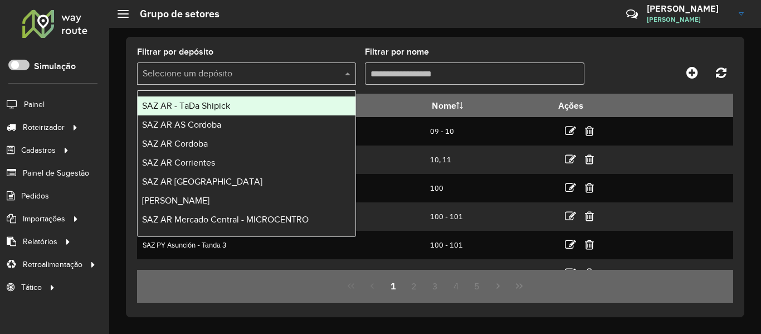
click at [274, 69] on input "text" at bounding box center [236, 73] width 186 height 13
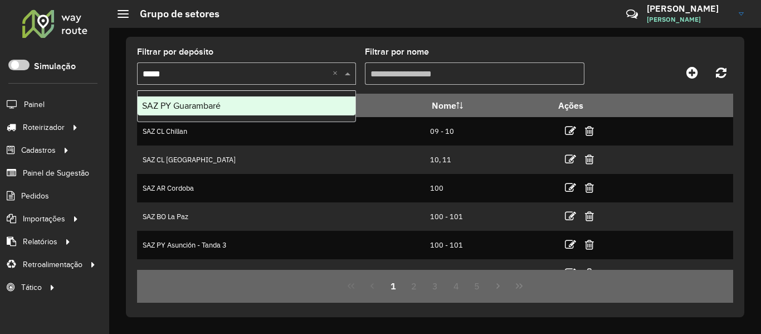
type input "******"
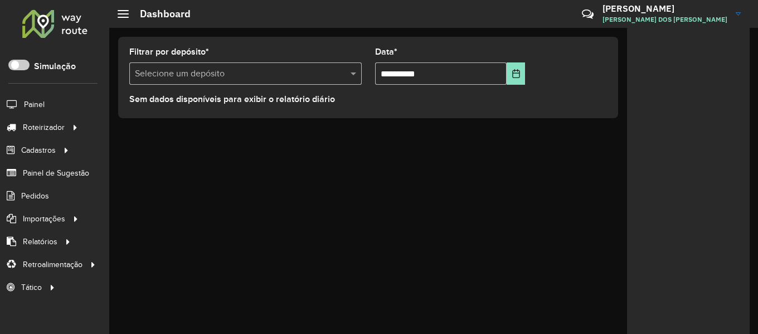
click at [254, 297] on div "**********" at bounding box center [433, 181] width 649 height 306
click at [299, 84] on formly-field "Filtrar por depósito * Selecione um depósito" at bounding box center [246, 71] width 246 height 46
drag, startPoint x: 301, startPoint y: 80, endPoint x: 296, endPoint y: 84, distance: 6.7
click at [301, 79] on input "text" at bounding box center [234, 73] width 199 height 13
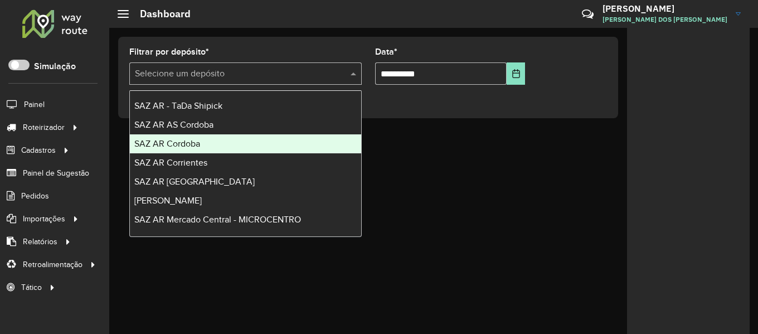
click at [218, 144] on div "SAZ AR Cordoba" at bounding box center [245, 143] width 231 height 19
